Goal: Book appointment/travel/reservation

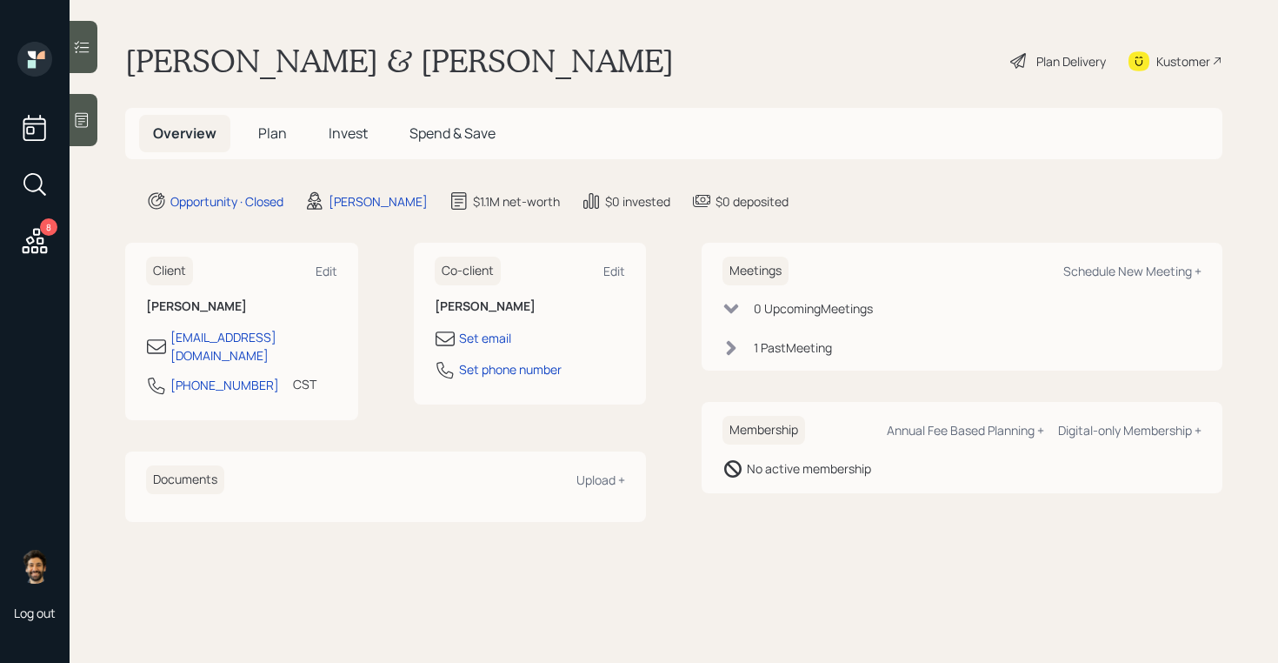
click at [275, 136] on span "Plan" at bounding box center [272, 132] width 29 height 19
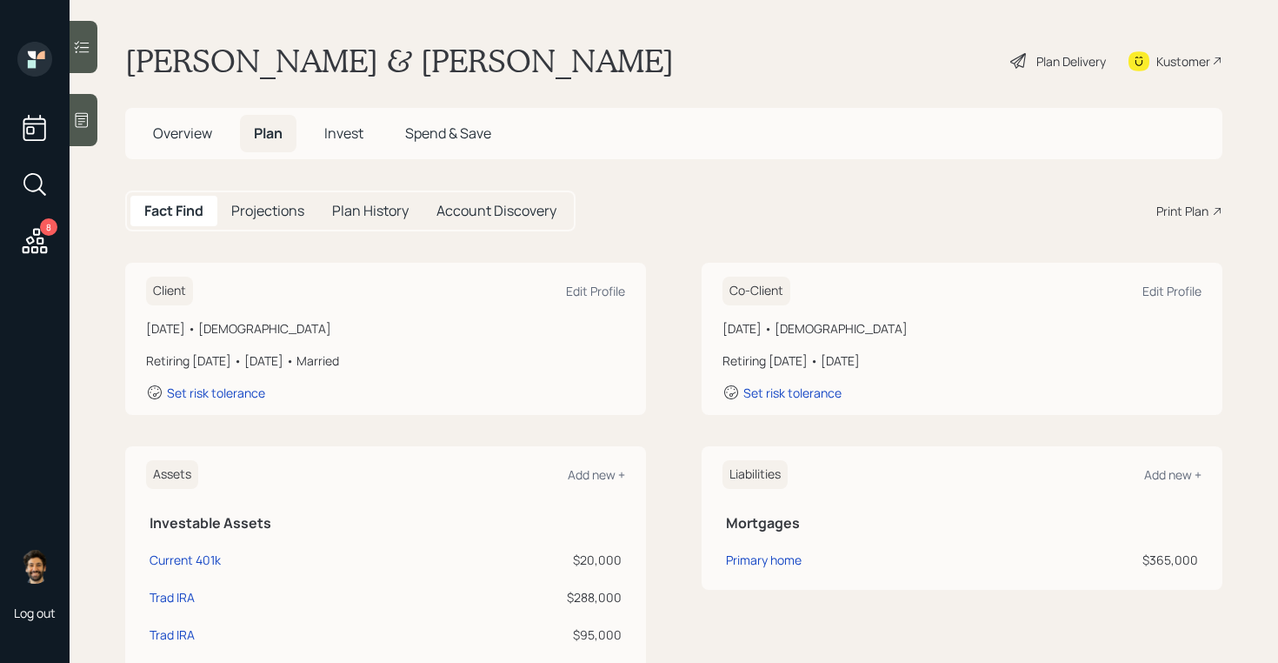
click at [210, 145] on h5 "Overview" at bounding box center [182, 133] width 87 height 37
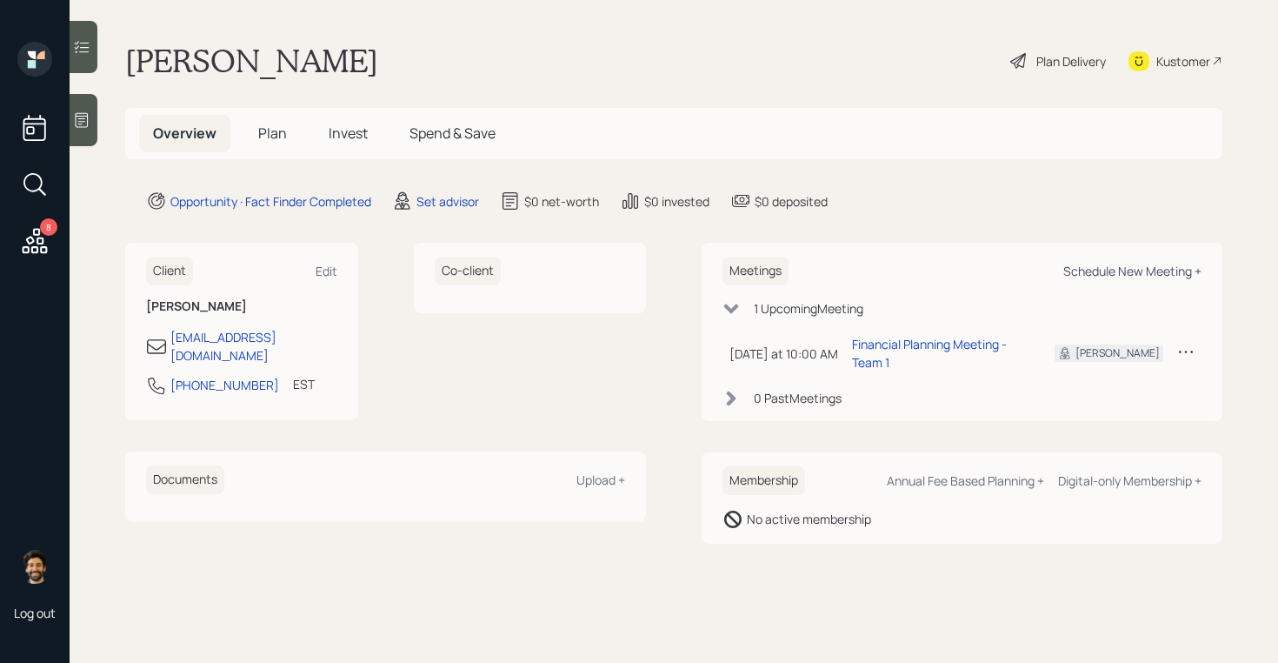
click at [1102, 270] on div "Schedule New Meeting +" at bounding box center [1132, 271] width 138 height 17
select select "round-[PERSON_NAME]"
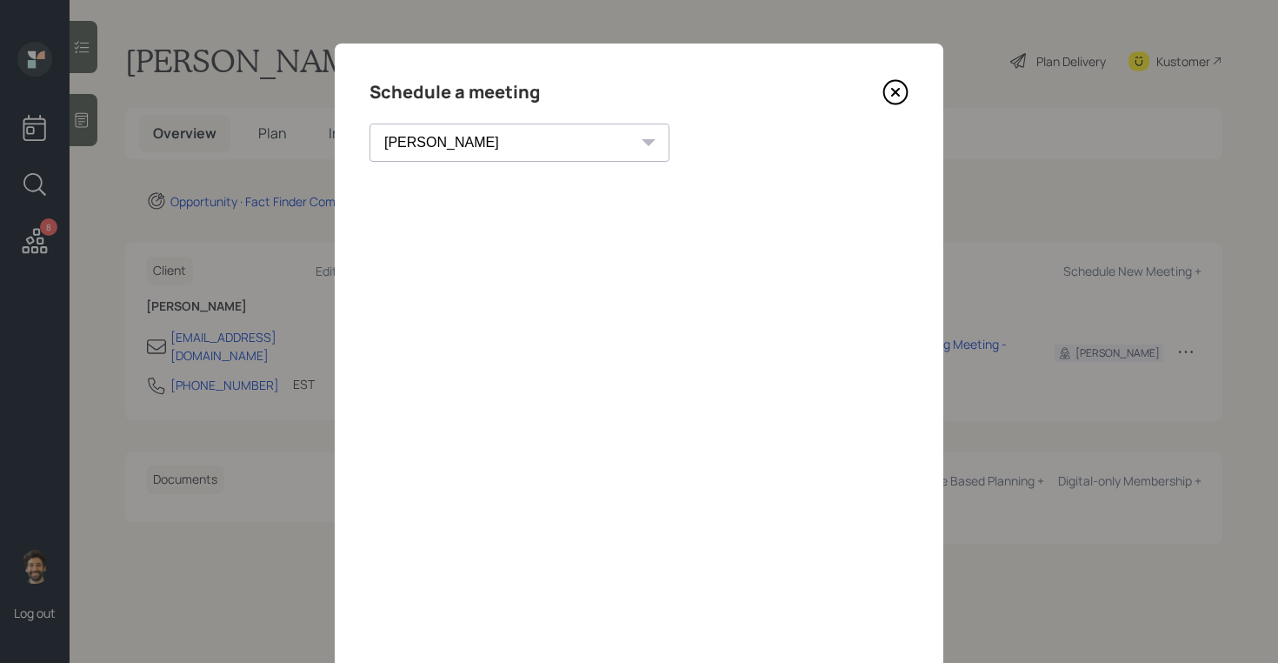
scroll to position [22, 0]
